Goal: Participate in discussion

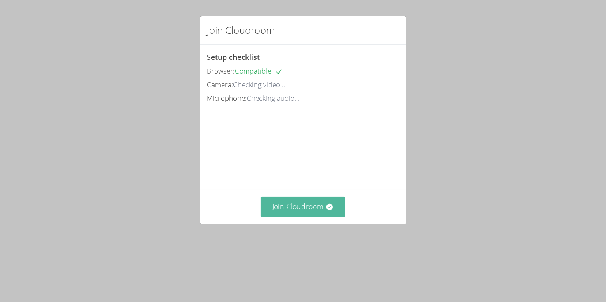
click at [303, 217] on button "Join Cloudroom" at bounding box center [303, 206] width 85 height 20
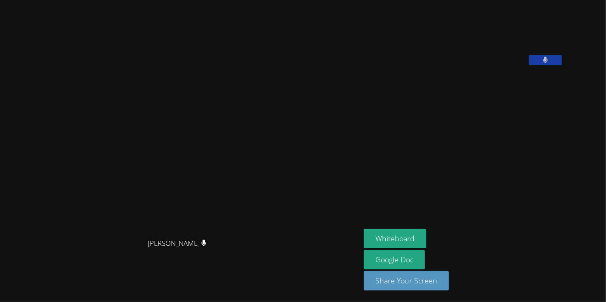
click at [415, 165] on aside "[PERSON_NAME] Whiteboard Google Doc Share Your Screen" at bounding box center [464, 151] width 206 height 302
click at [426, 234] on button "Whiteboard" at bounding box center [395, 238] width 62 height 19
click at [426, 235] on button "Whiteboard" at bounding box center [395, 238] width 62 height 19
click at [449, 279] on button "Share Your Screen" at bounding box center [406, 280] width 85 height 19
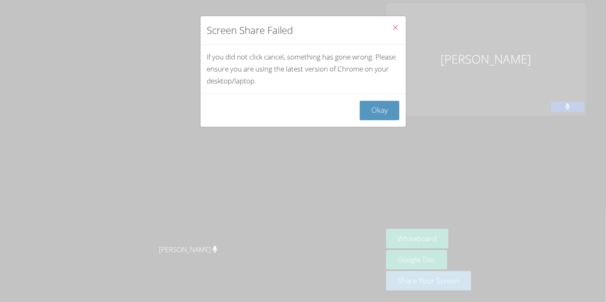
click at [402, 28] on button "Close" at bounding box center [396, 28] width 20 height 25
click at [397, 27] on icon "Close" at bounding box center [395, 27] width 7 height 7
click at [397, 28] on icon "Close" at bounding box center [395, 27] width 7 height 7
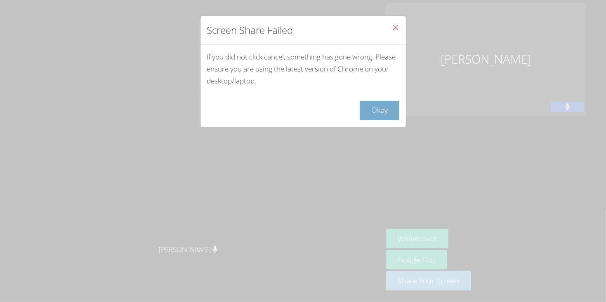
click at [377, 111] on button "Okay" at bounding box center [380, 110] width 40 height 19
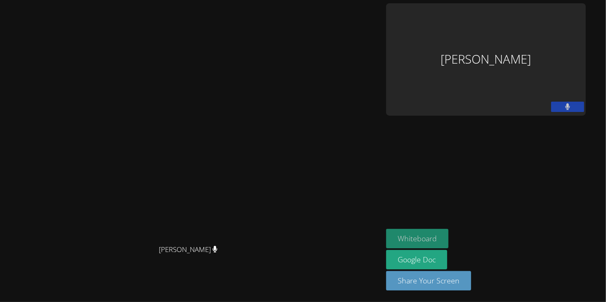
click at [449, 239] on button "Whiteboard" at bounding box center [417, 238] width 62 height 19
click at [449, 237] on button "Whiteboard" at bounding box center [417, 238] width 62 height 19
click at [449, 238] on button "Whiteboard" at bounding box center [417, 238] width 62 height 19
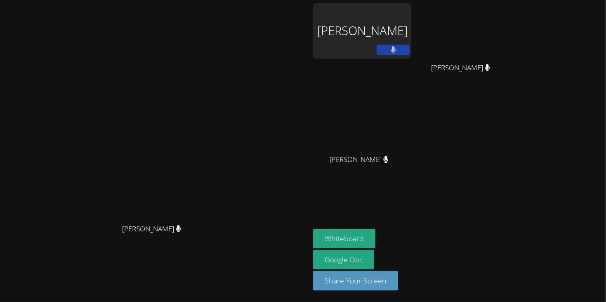
click at [411, 30] on div "[PERSON_NAME]" at bounding box center [362, 30] width 98 height 55
click at [411, 33] on div "[PERSON_NAME]" at bounding box center [362, 30] width 98 height 55
click at [411, 32] on div "[PERSON_NAME]" at bounding box center [362, 30] width 98 height 55
click at [93, 191] on video at bounding box center [155, 134] width 124 height 171
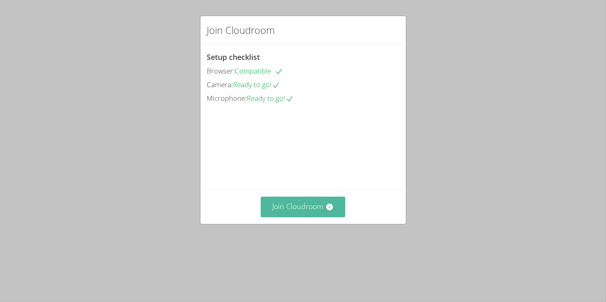
click at [300, 217] on button "Join Cloudroom" at bounding box center [303, 206] width 85 height 20
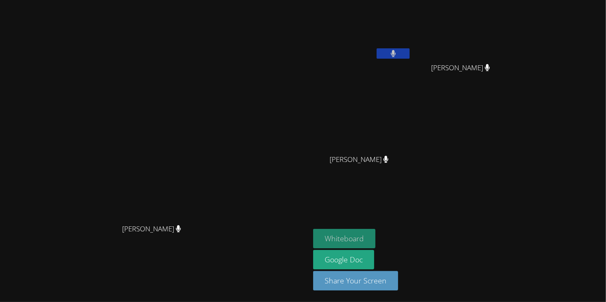
click at [376, 240] on button "Whiteboard" at bounding box center [344, 238] width 62 height 19
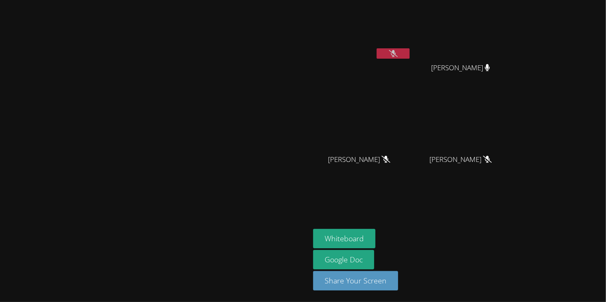
click at [410, 57] on button at bounding box center [393, 53] width 33 height 10
click at [396, 54] on icon at bounding box center [393, 53] width 5 height 7
click at [180, 121] on video at bounding box center [155, 134] width 124 height 171
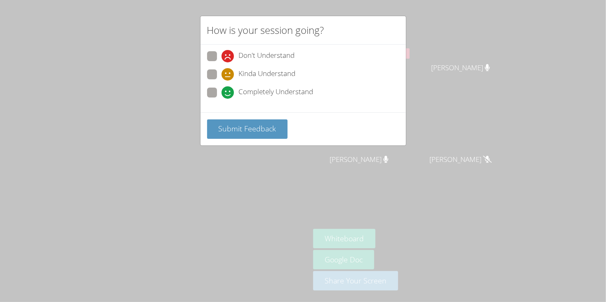
click at [240, 46] on div "Don't Understand Kinda Understand Completely Understand" at bounding box center [303, 79] width 205 height 68
click at [239, 50] on span "Don't Understand" at bounding box center [267, 56] width 56 height 12
click at [229, 51] on input "Don't Understand" at bounding box center [225, 54] width 7 height 7
radio input "true"
click at [232, 116] on div "Submit Feedback" at bounding box center [303, 128] width 205 height 33
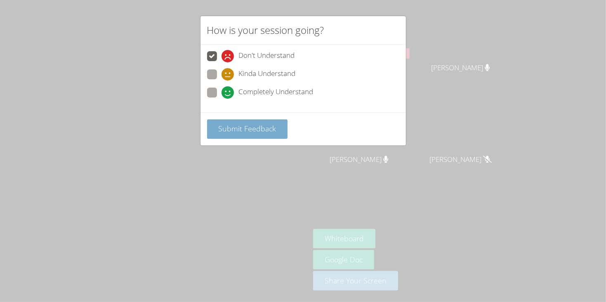
click at [230, 121] on button "Submit Feedback" at bounding box center [247, 128] width 81 height 19
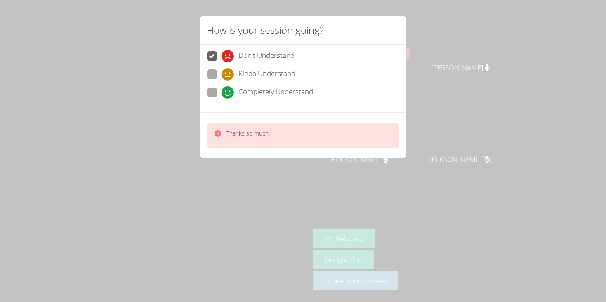
click at [234, 87] on div "Completely Understand" at bounding box center [268, 92] width 92 height 12
click at [229, 87] on input "Completely Understand" at bounding box center [225, 90] width 7 height 7
radio input "true"
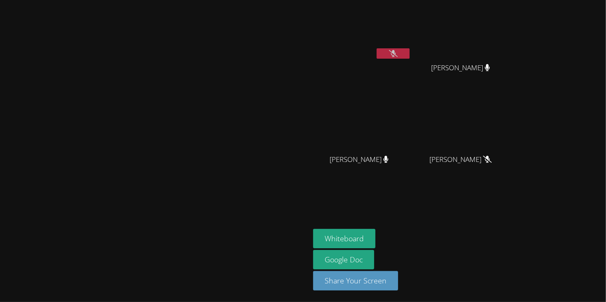
click at [398, 54] on icon at bounding box center [393, 53] width 9 height 7
